Goal: Task Accomplishment & Management: Manage account settings

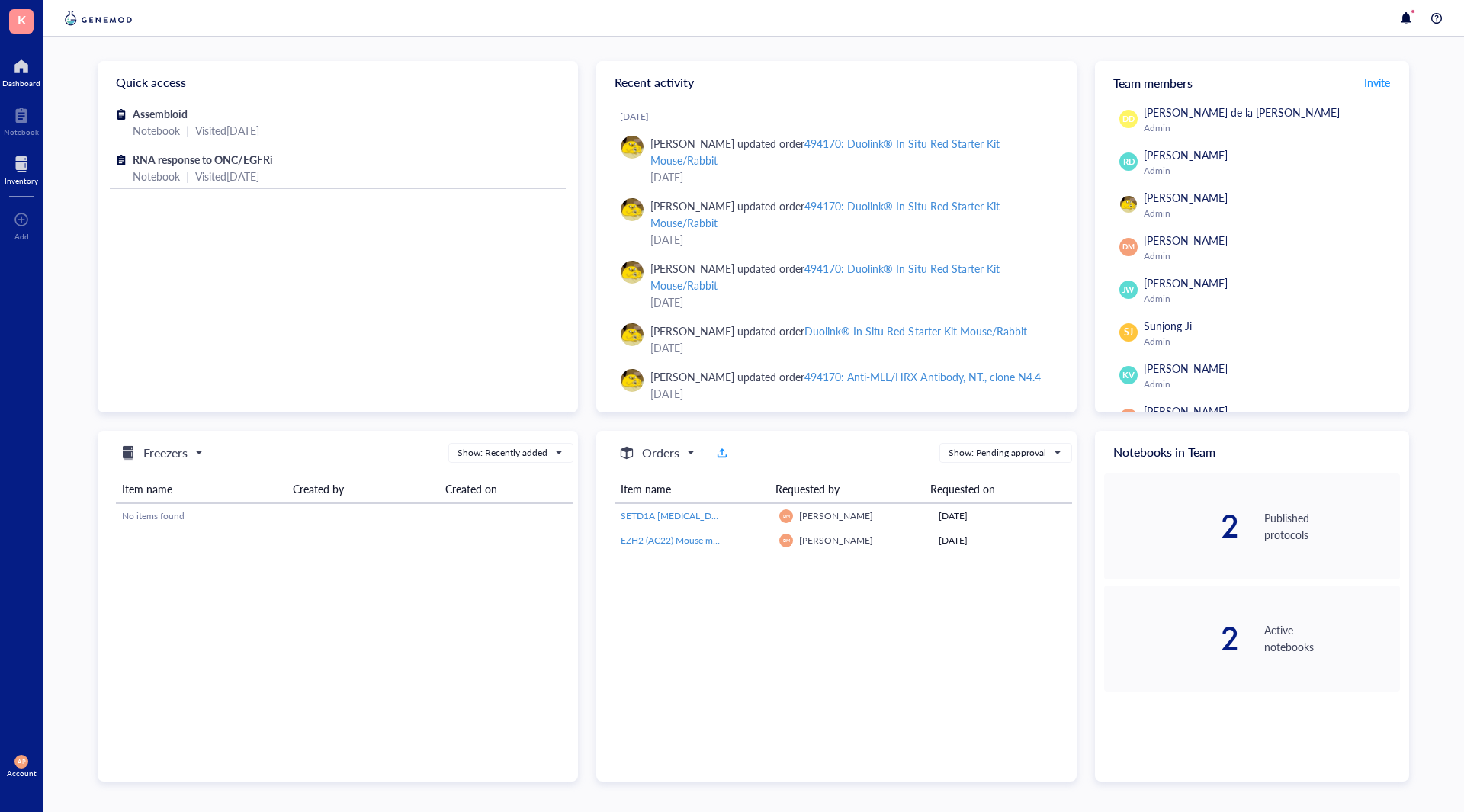
click at [13, 168] on div at bounding box center [21, 163] width 34 height 25
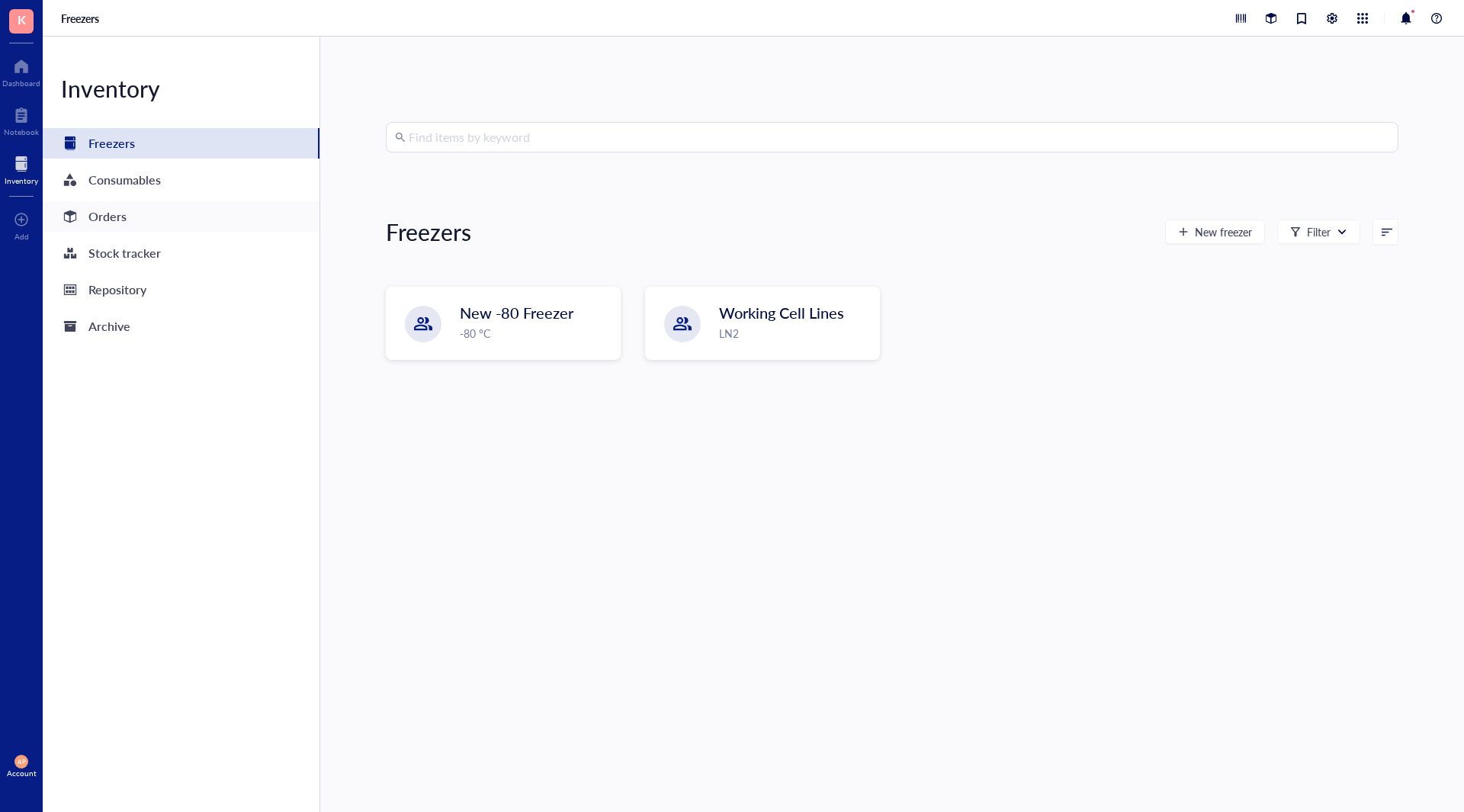
click at [127, 219] on div "Orders" at bounding box center [181, 216] width 277 height 30
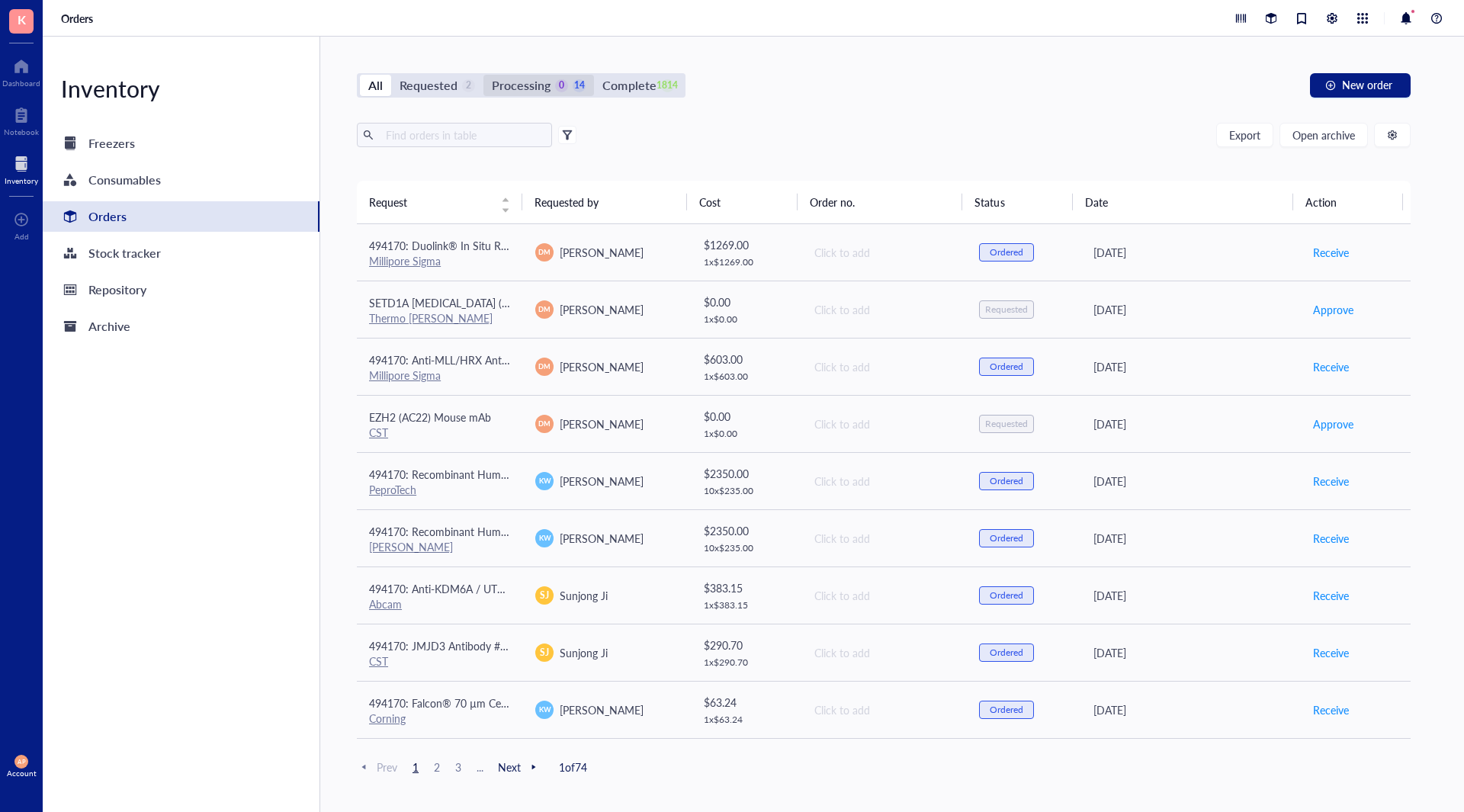
click at [508, 77] on div "Processing" at bounding box center [521, 85] width 58 height 21
click at [484, 75] on input "Processing 0 14" at bounding box center [484, 75] width 0 height 0
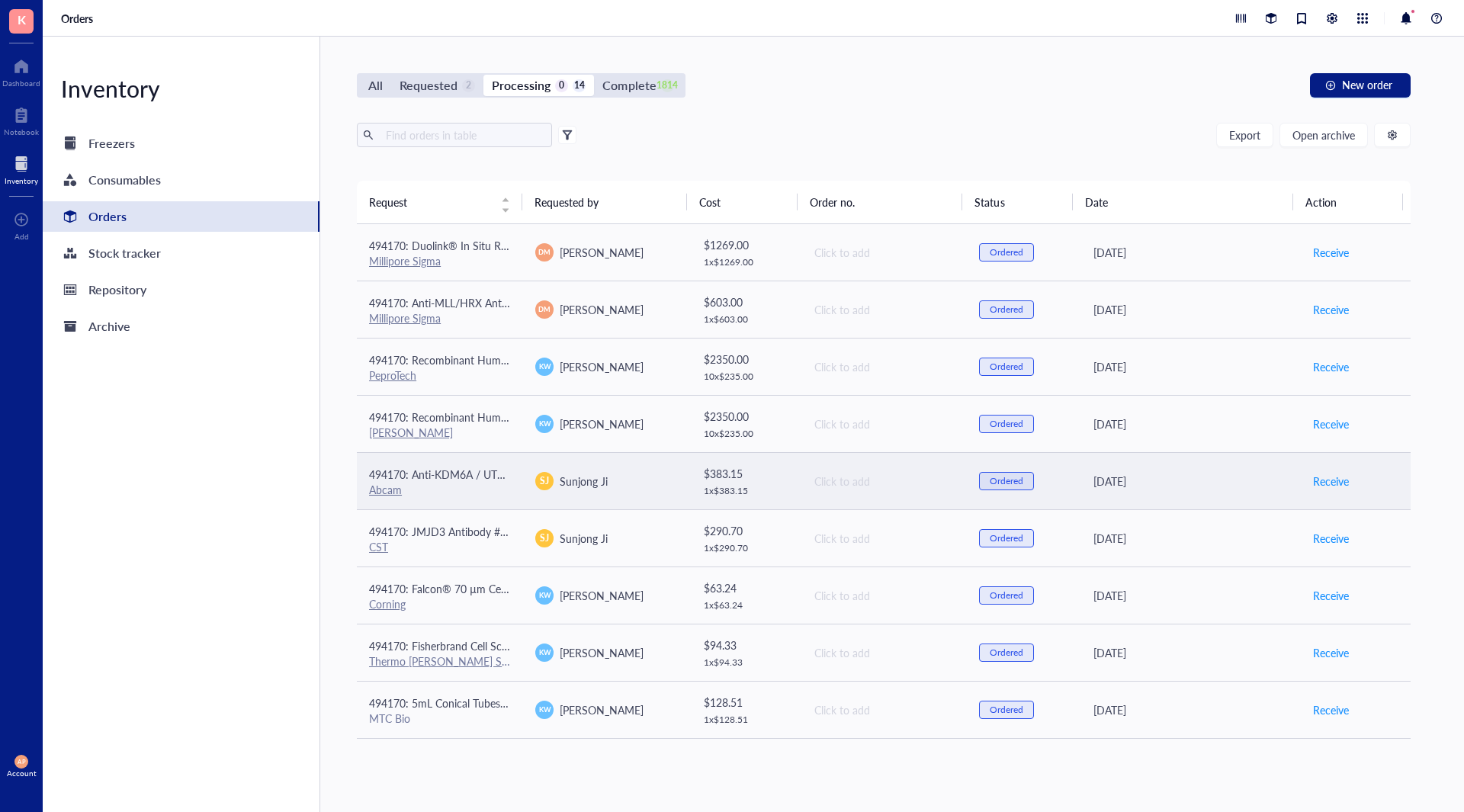
click at [489, 494] on div "Abcam" at bounding box center [439, 489] width 141 height 14
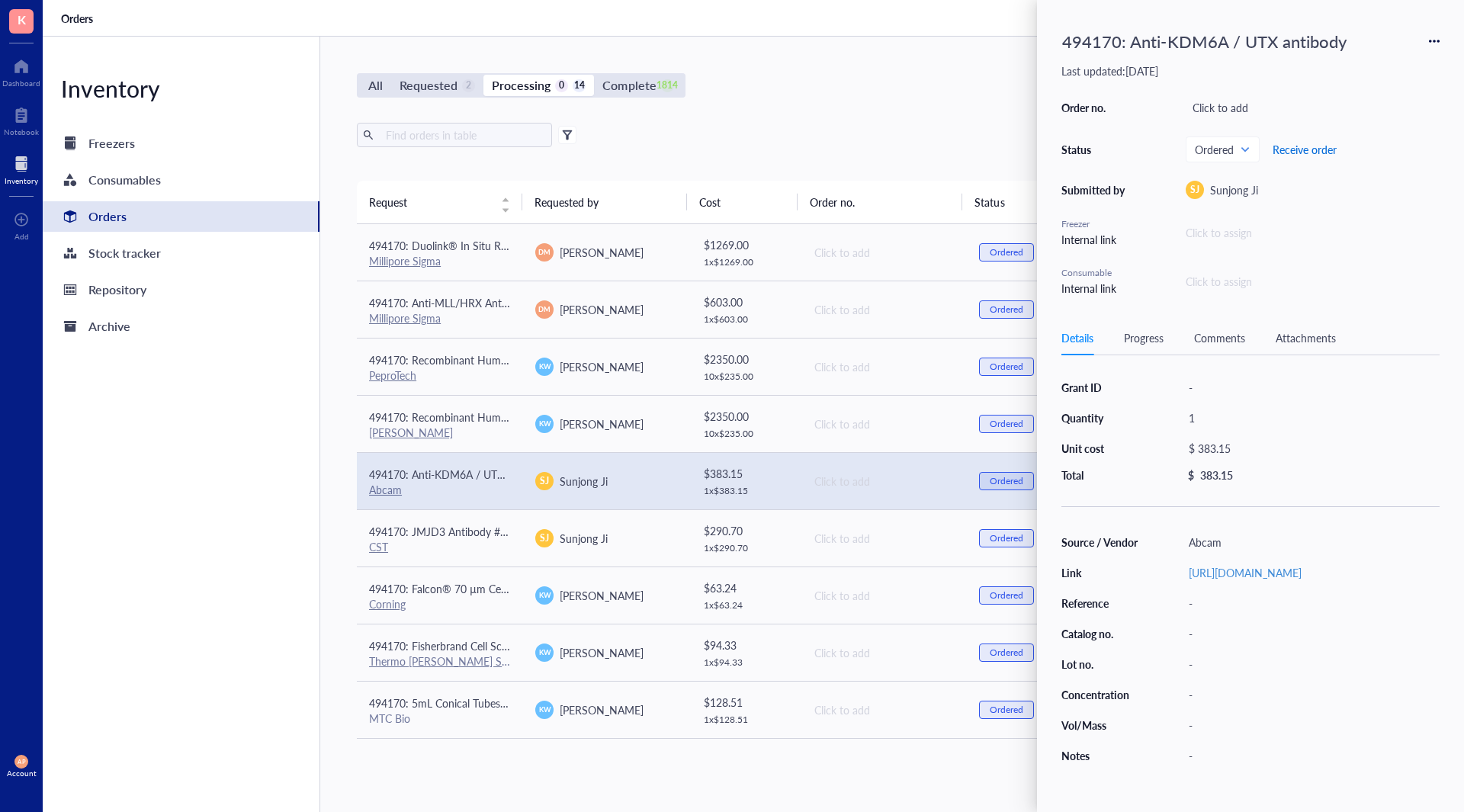
click at [1308, 148] on span "Receive order" at bounding box center [1304, 149] width 64 height 12
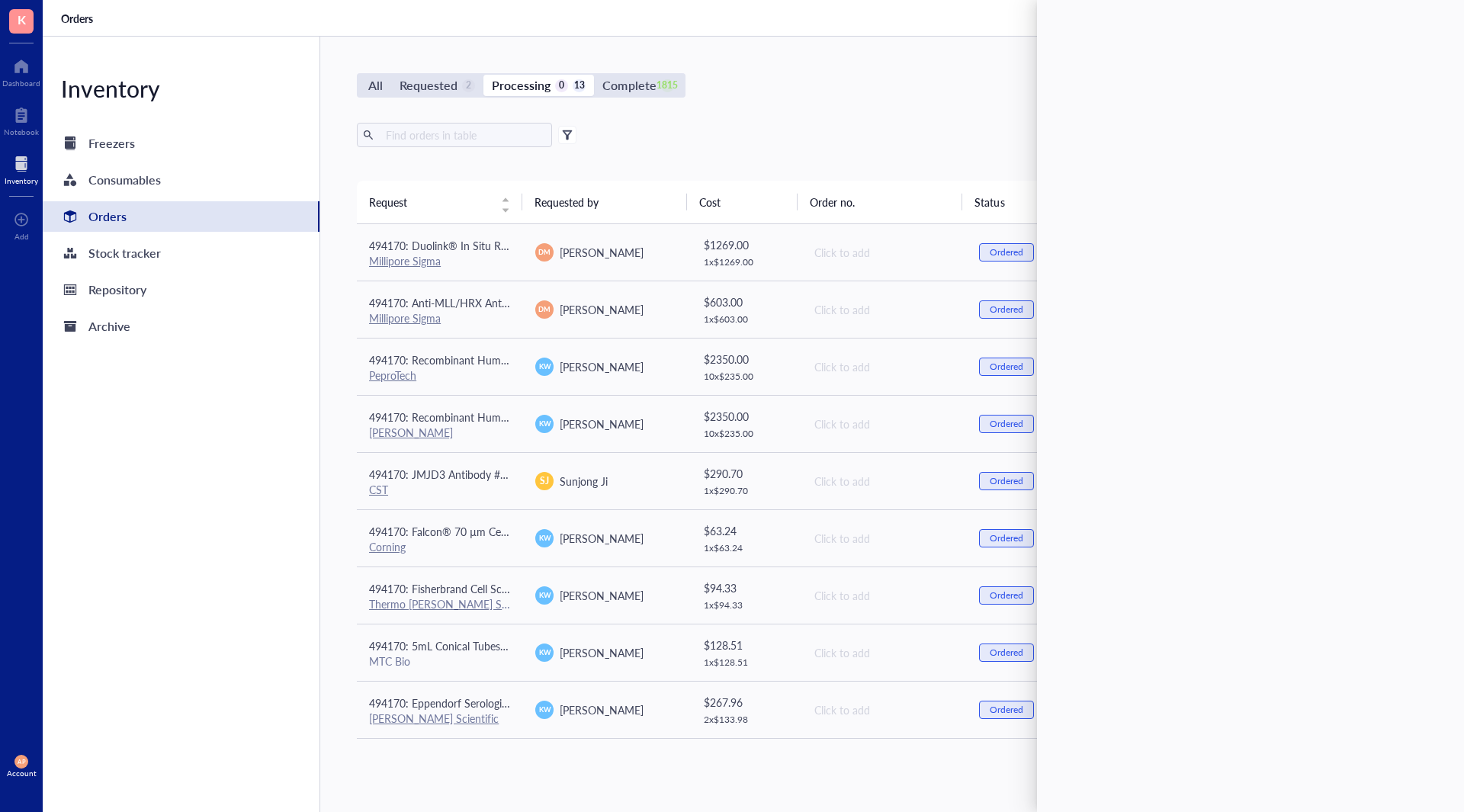
click at [949, 85] on div "All Requested 2 Processing 0 13 Complete 1815 New order" at bounding box center [884, 85] width 1054 height 25
